Goal: Transaction & Acquisition: Purchase product/service

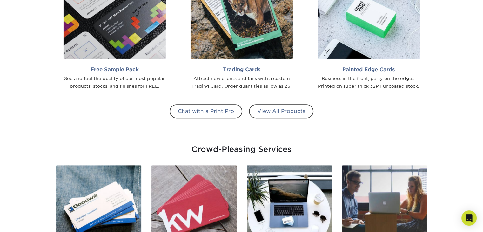
scroll to position [604, 0]
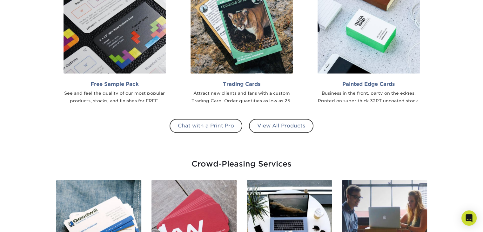
click at [274, 134] on div "Chat with a Print Pro View All Products" at bounding box center [241, 136] width 371 height 34
click at [276, 126] on link "View All Products" at bounding box center [281, 126] width 64 height 14
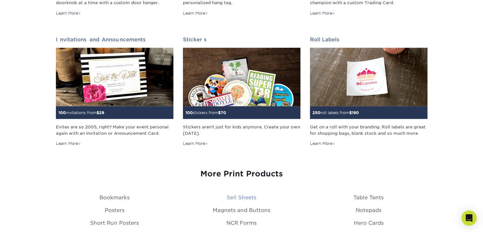
scroll to position [635, 0]
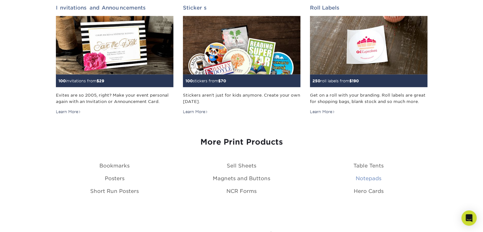
click at [366, 180] on link "Notepads" at bounding box center [369, 178] width 26 height 6
